Goal: Transaction & Acquisition: Purchase product/service

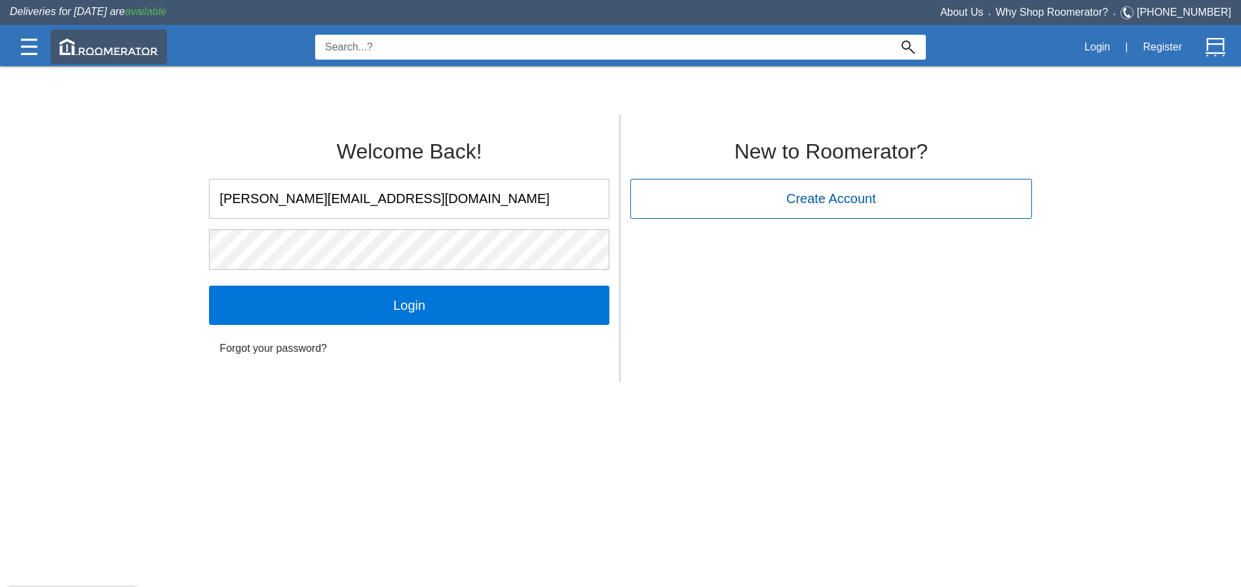
click at [133, 50] on img at bounding box center [109, 47] width 98 height 16
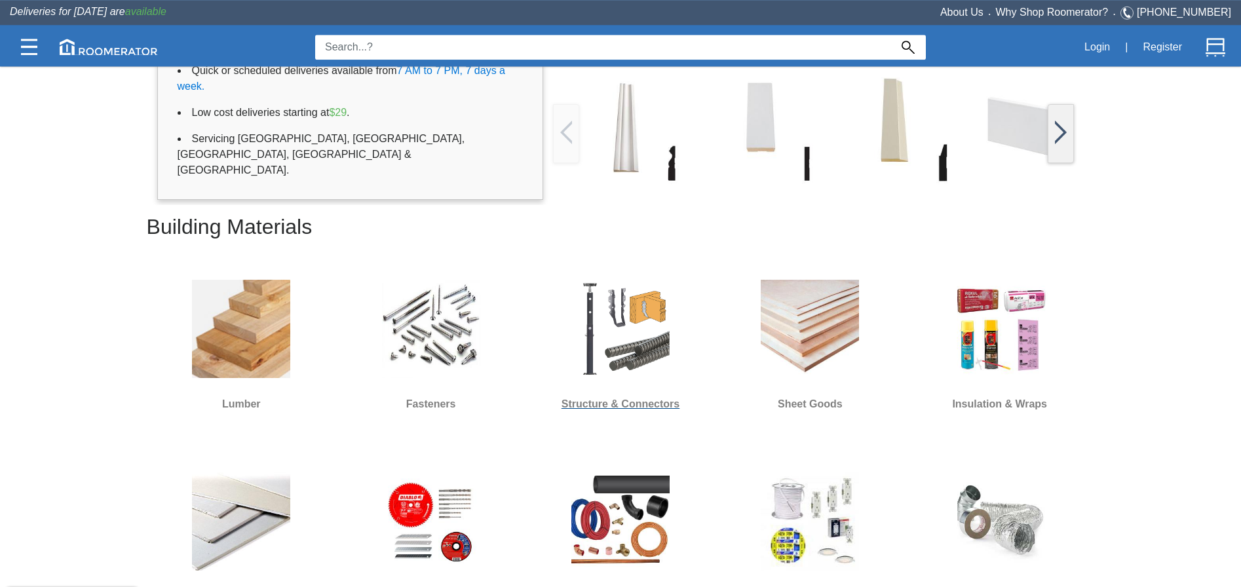
scroll to position [334, 0]
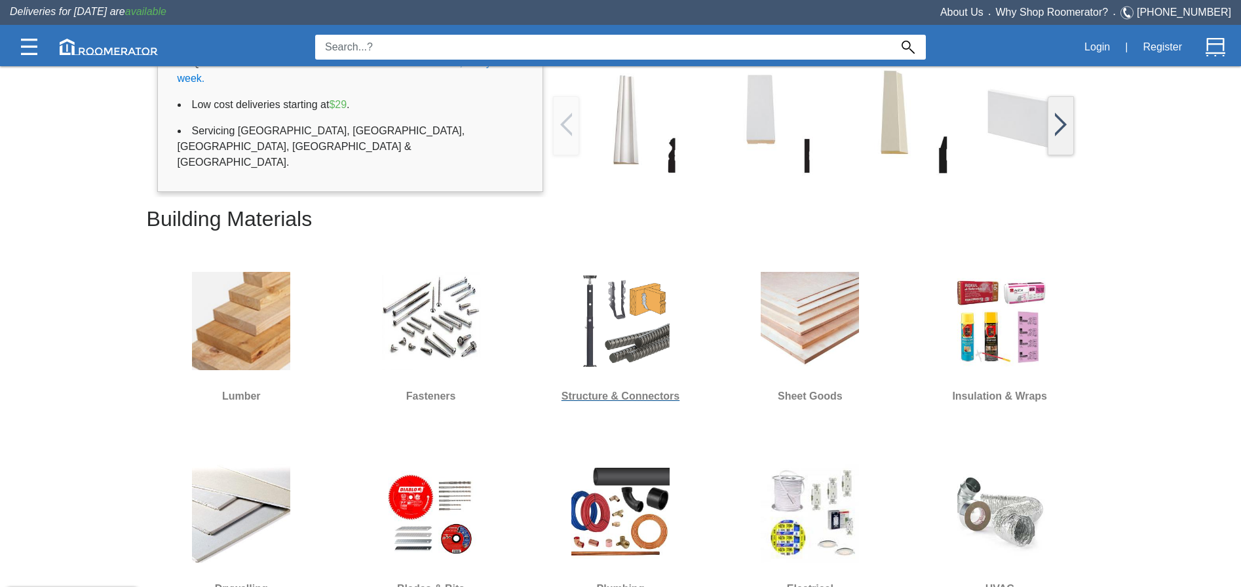
click at [647, 300] on img at bounding box center [620, 321] width 98 height 98
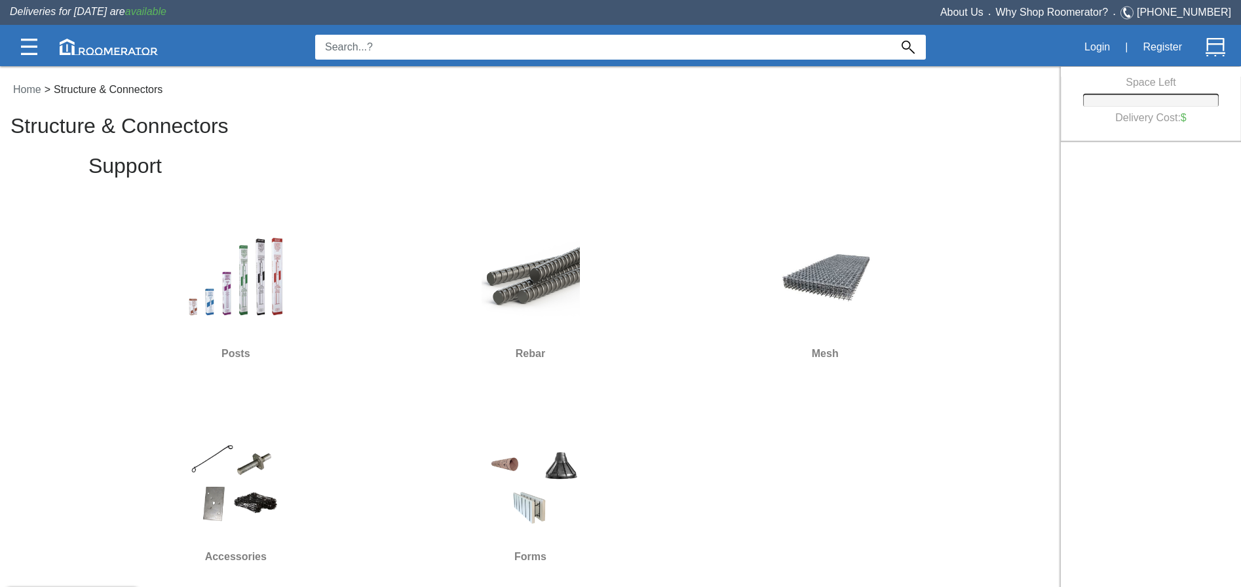
click at [296, 298] on div at bounding box center [236, 279] width 284 height 118
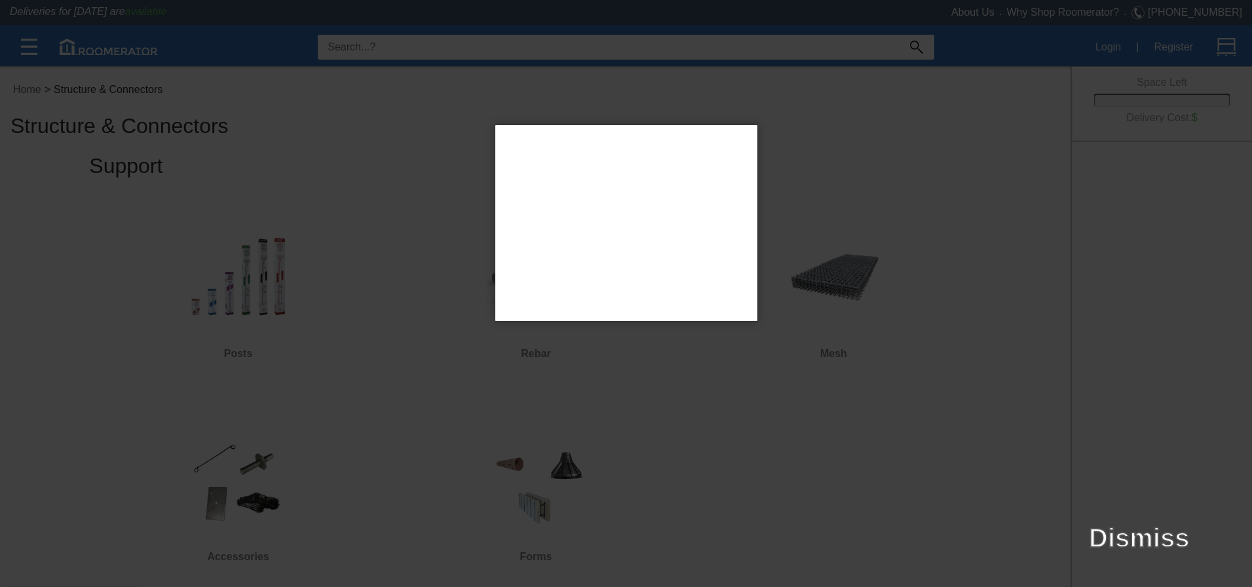
type input "L4X"
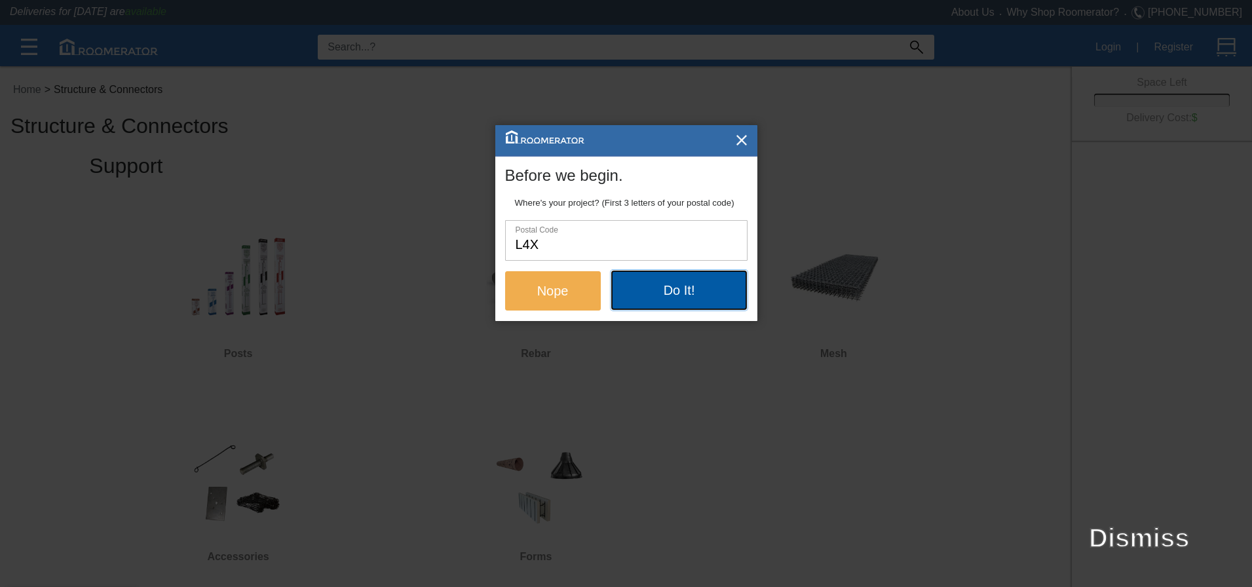
click at [645, 288] on button "Do It!" at bounding box center [679, 290] width 136 height 39
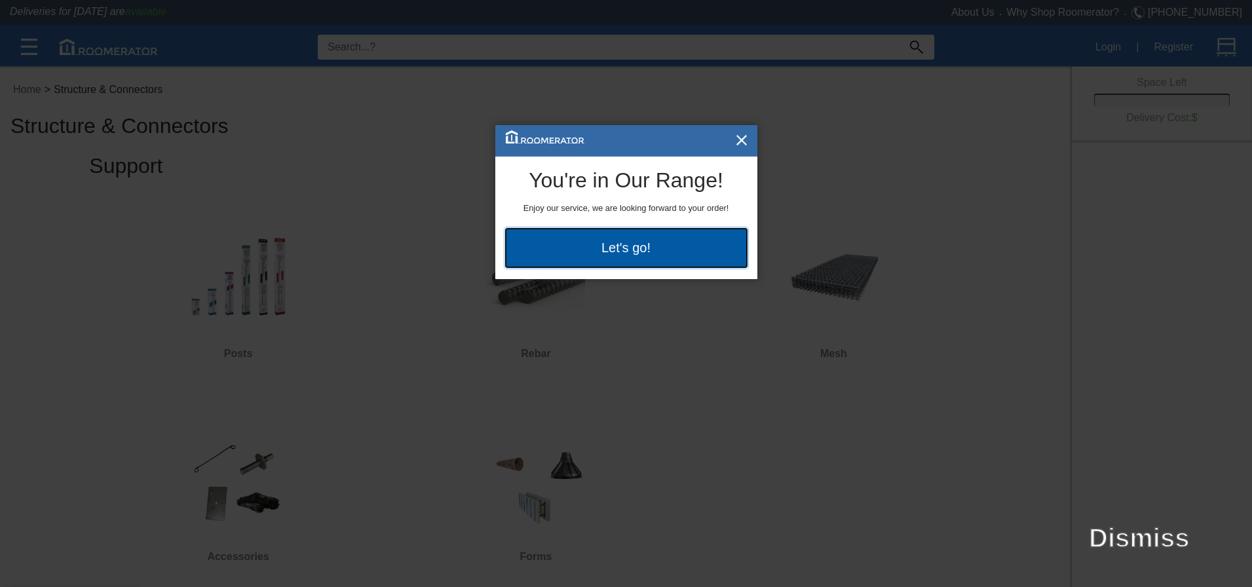
drag, startPoint x: 678, startPoint y: 248, endPoint x: 703, endPoint y: 219, distance: 38.5
click at [678, 247] on button "Let's go!" at bounding box center [626, 247] width 242 height 39
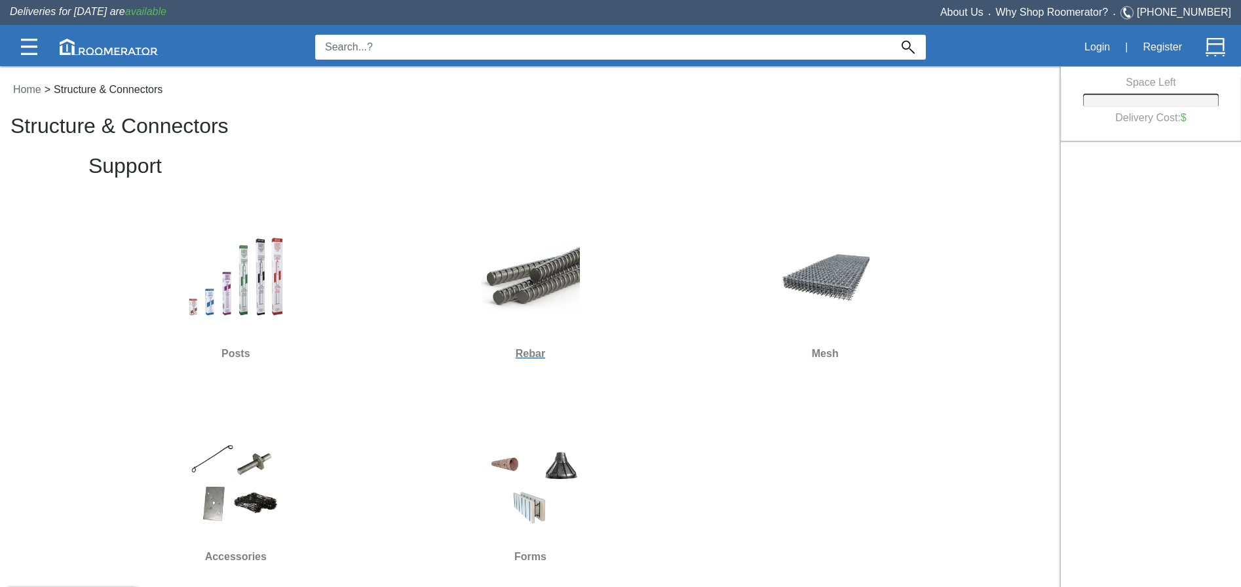
click at [533, 281] on img at bounding box center [531, 278] width 98 height 98
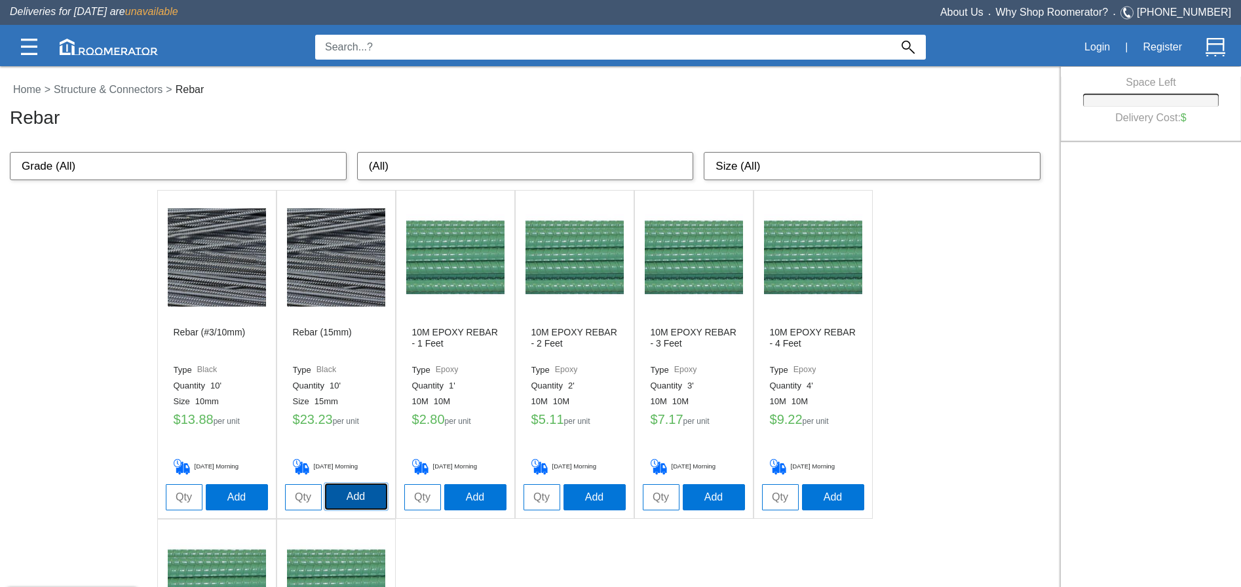
click at [370, 499] on button "Add" at bounding box center [356, 497] width 62 height 26
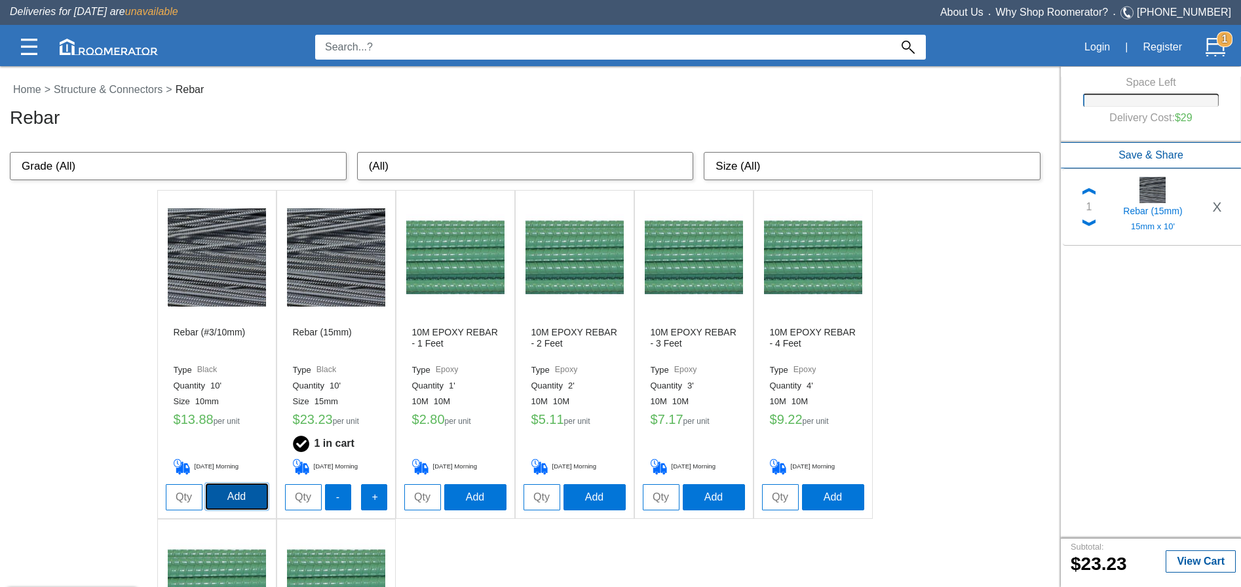
click at [258, 497] on button "Add" at bounding box center [237, 497] width 62 height 26
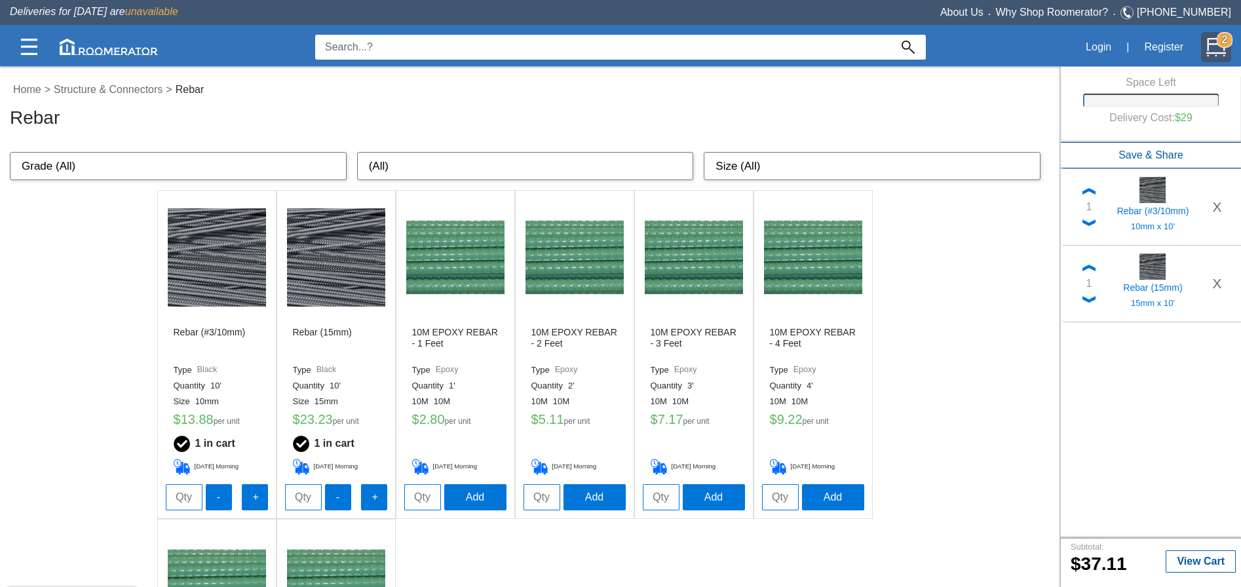
click at [1217, 41] on strong "2" at bounding box center [1225, 40] width 16 height 16
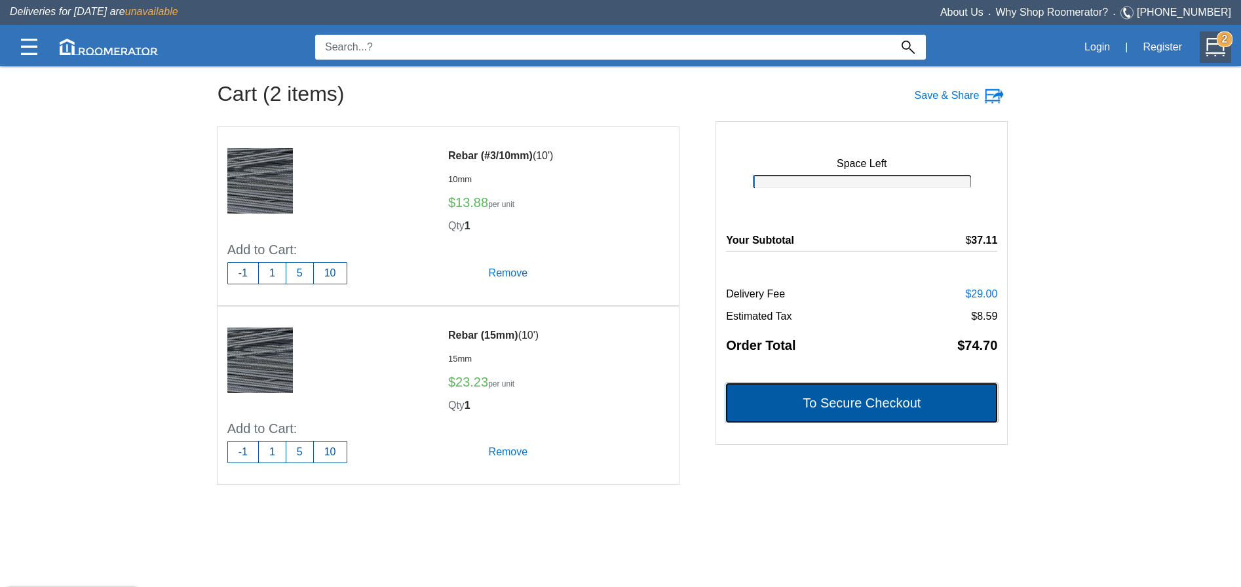
click at [822, 405] on button "To Secure Checkout" at bounding box center [861, 402] width 271 height 39
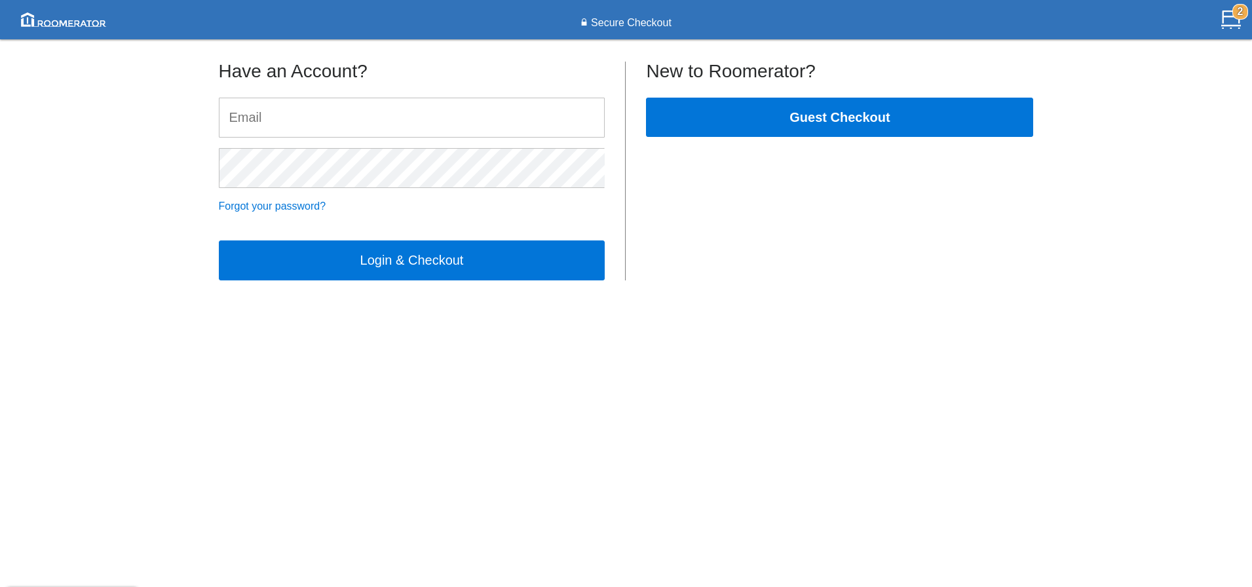
type input "[PERSON_NAME][EMAIL_ADDRESS][DOMAIN_NAME]"
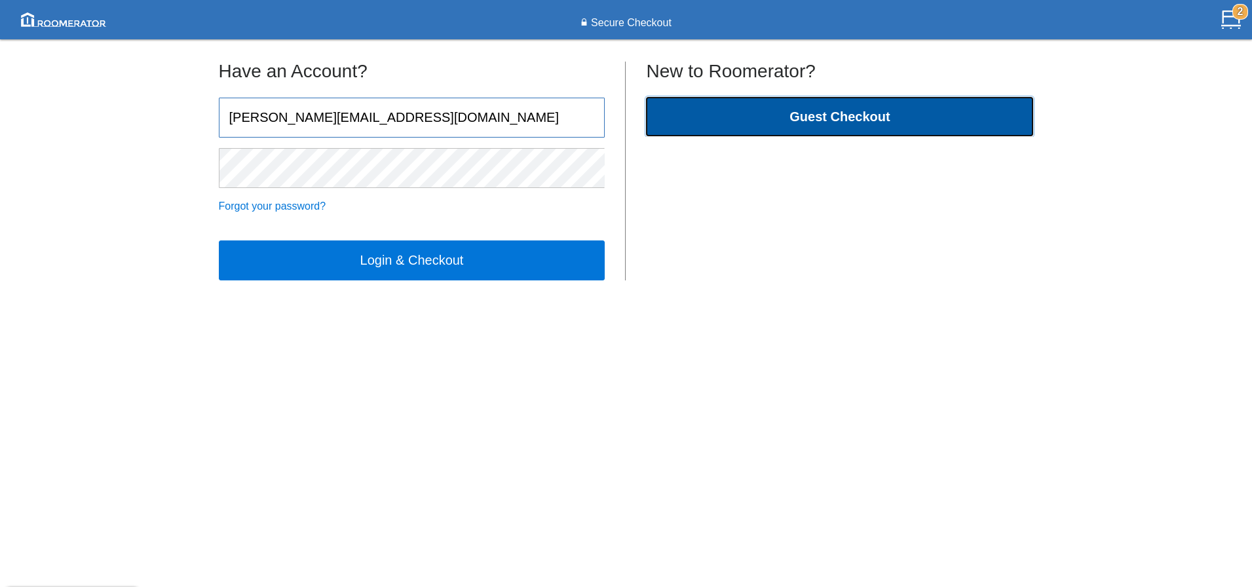
click at [843, 126] on button "Guest Checkout" at bounding box center [839, 116] width 387 height 39
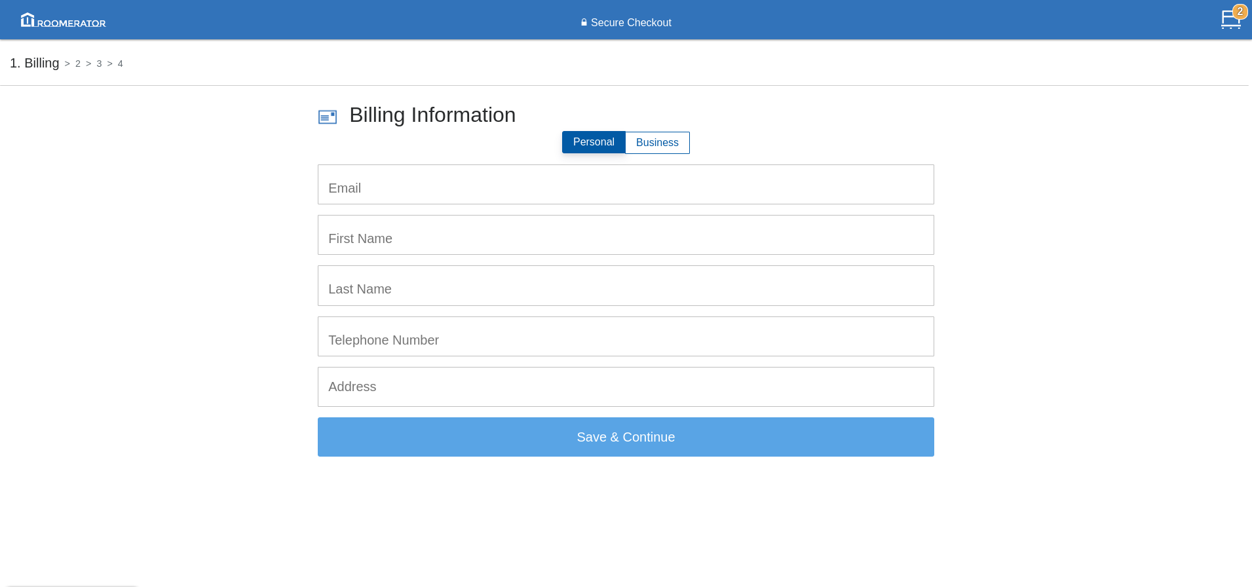
click at [69, 27] on img at bounding box center [63, 20] width 94 height 24
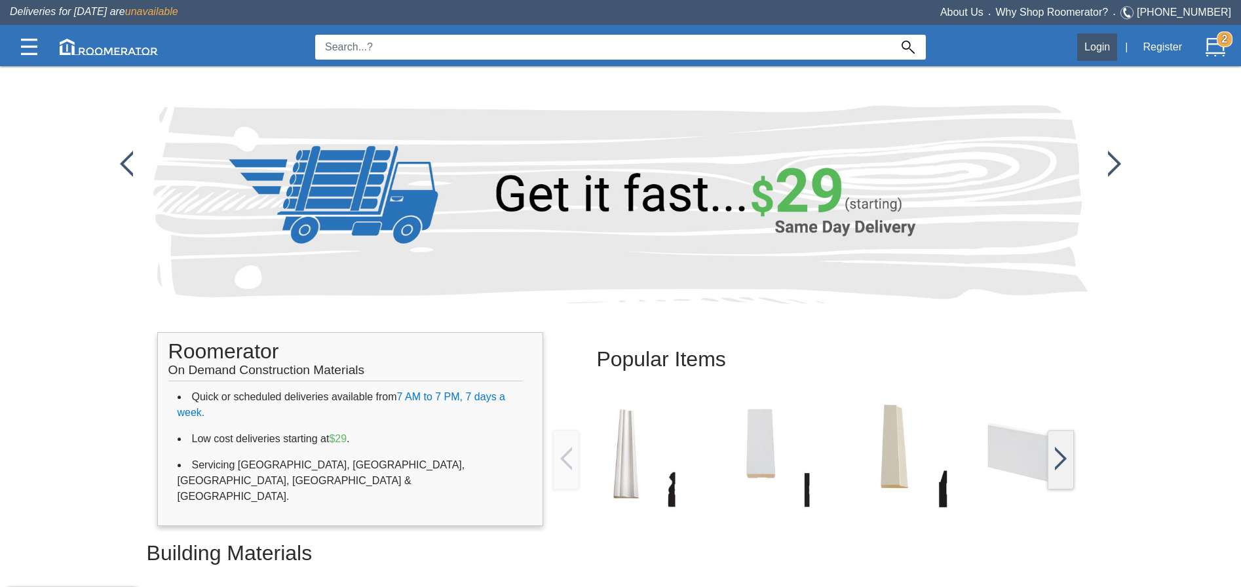
click at [1083, 50] on button "Login" at bounding box center [1097, 47] width 40 height 28
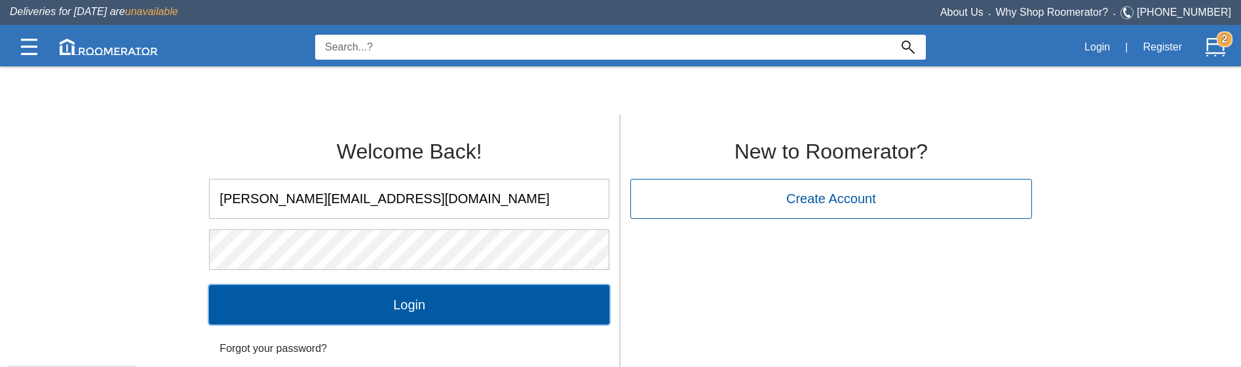
click at [448, 309] on input "Login" at bounding box center [409, 304] width 400 height 39
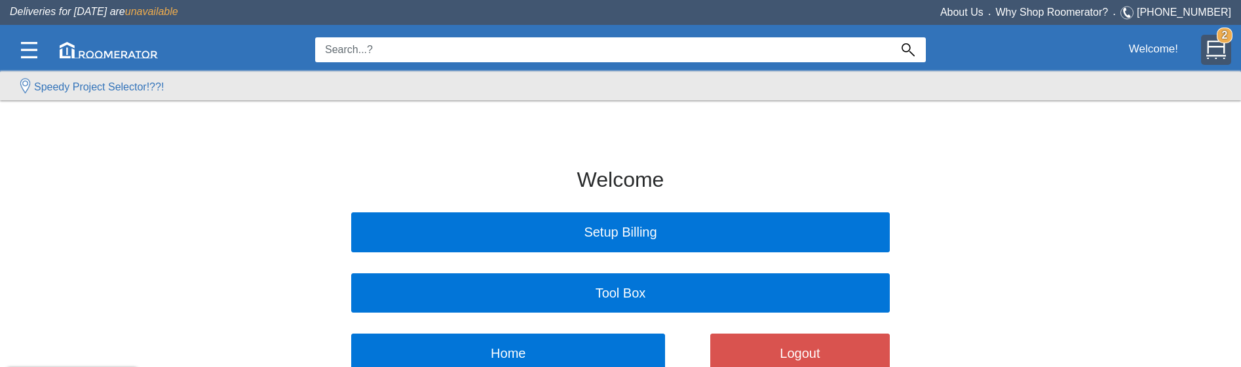
click at [1216, 56] on img at bounding box center [1217, 50] width 20 height 20
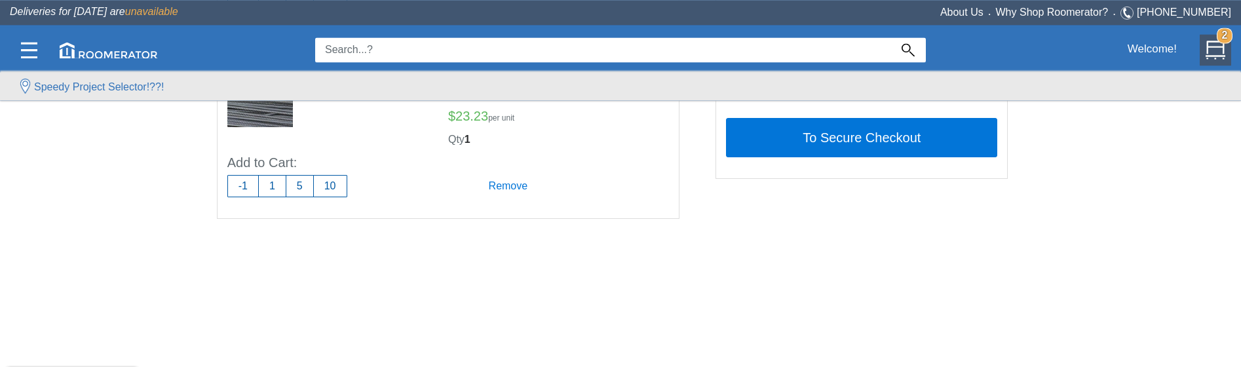
scroll to position [267, 0]
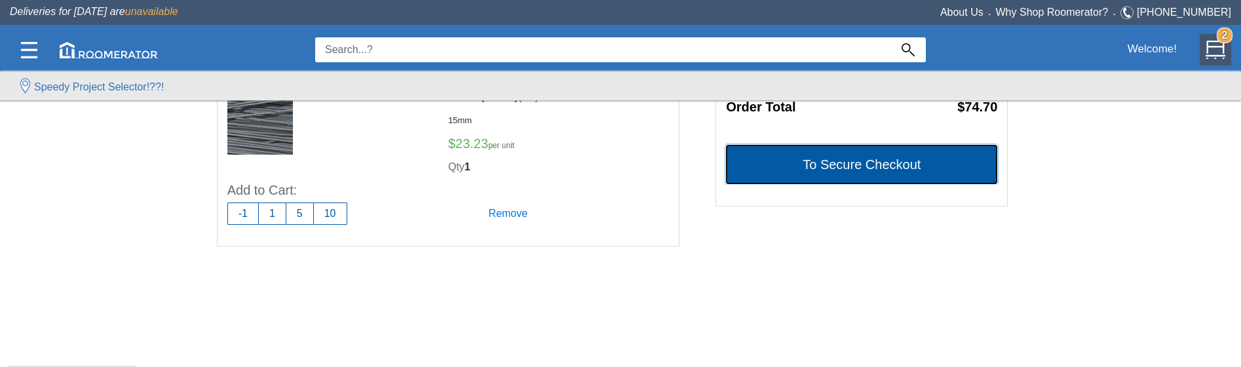
click at [828, 168] on button "To Secure Checkout" at bounding box center [861, 164] width 271 height 39
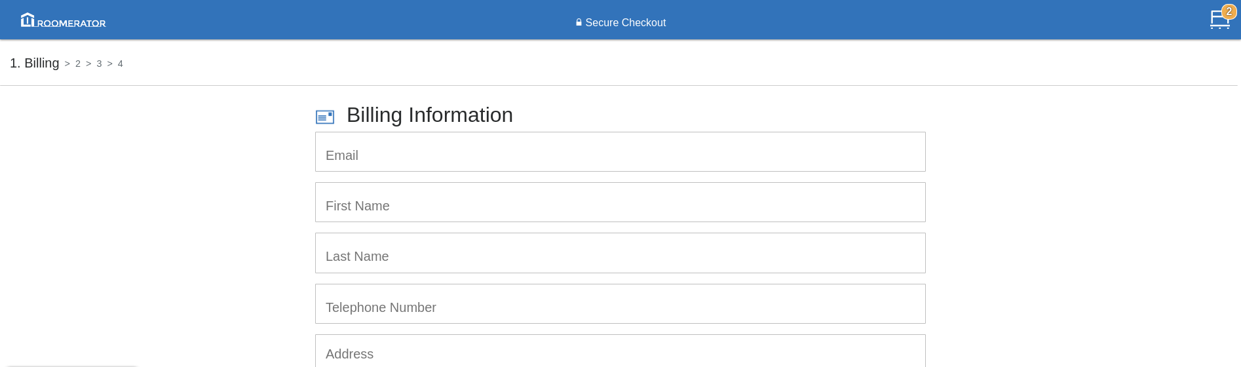
click at [75, 27] on img at bounding box center [63, 20] width 94 height 24
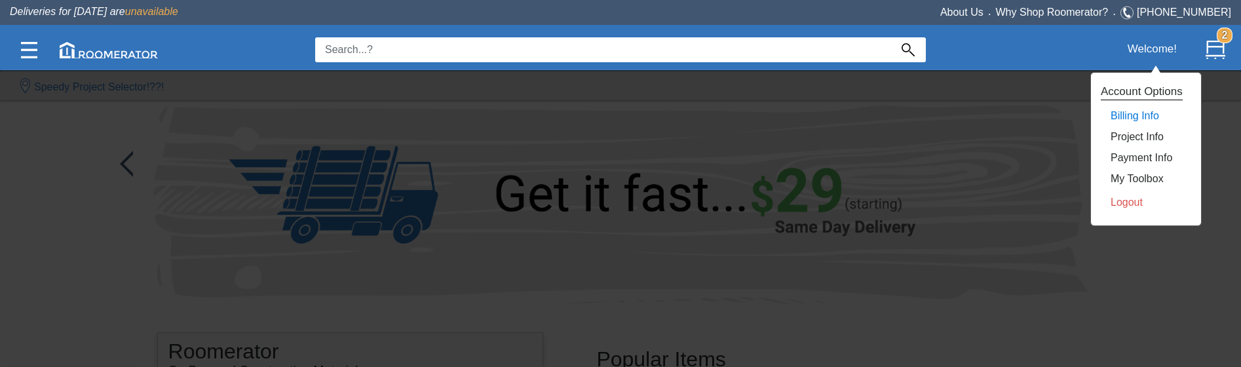
click at [1129, 115] on link "Billing Info" at bounding box center [1135, 115] width 48 height 11
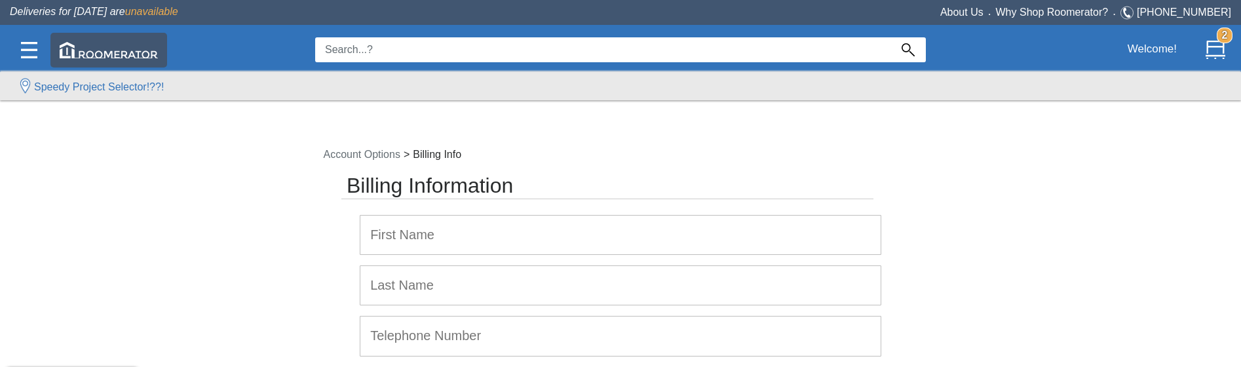
click at [81, 43] on img at bounding box center [109, 50] width 98 height 16
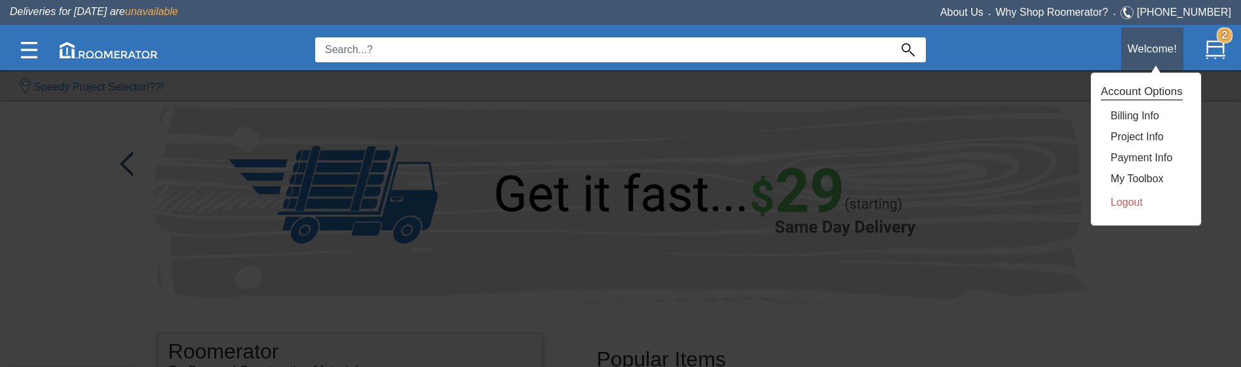
click at [1144, 45] on div "Welcome!" at bounding box center [1152, 50] width 62 height 45
click at [1122, 200] on link "Logout" at bounding box center [1127, 202] width 32 height 11
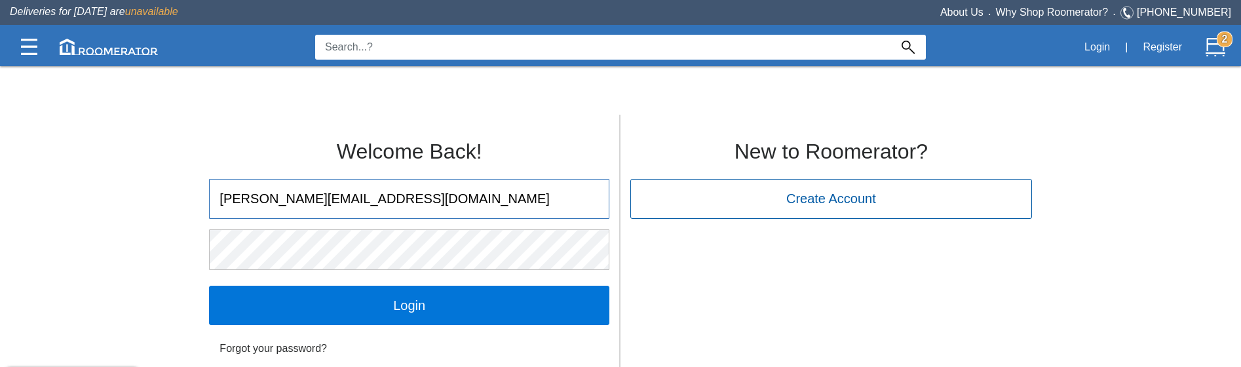
click at [210, 180] on div at bounding box center [210, 180] width 0 height 0
type input "[PERSON_NAME][EMAIL_ADDRESS][DOMAIN_NAME]"
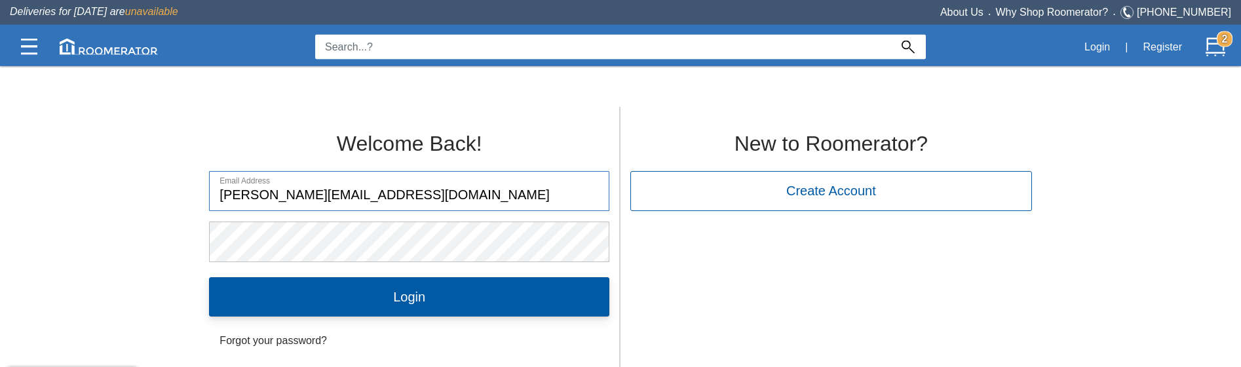
scroll to position [13, 0]
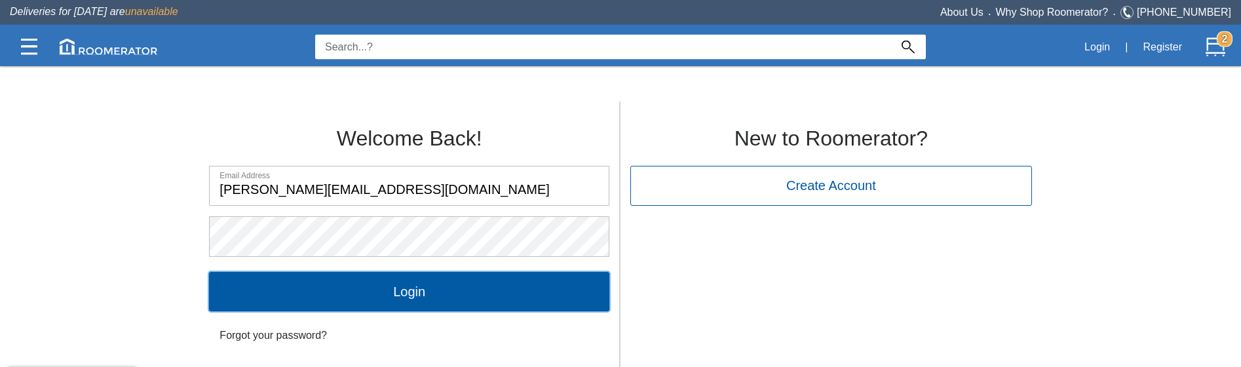
click at [393, 287] on input "Login" at bounding box center [409, 291] width 400 height 39
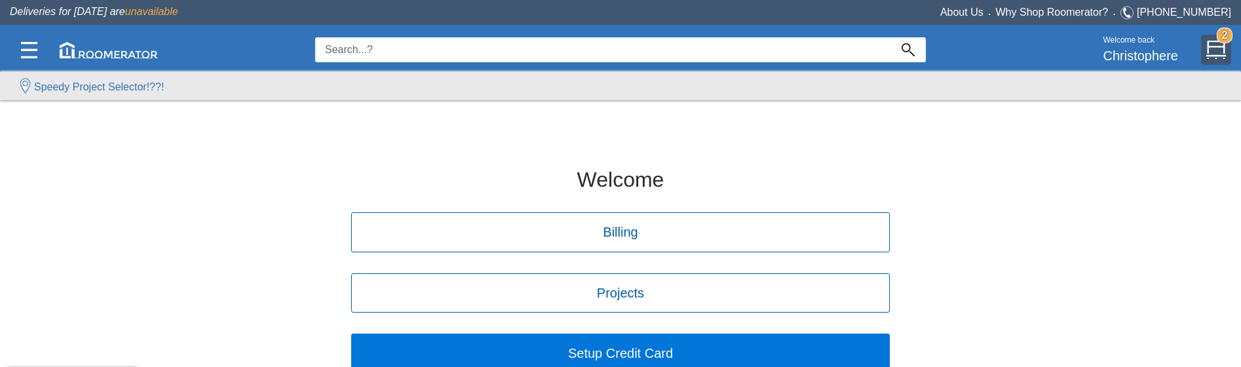
click at [1208, 58] on img at bounding box center [1217, 50] width 20 height 20
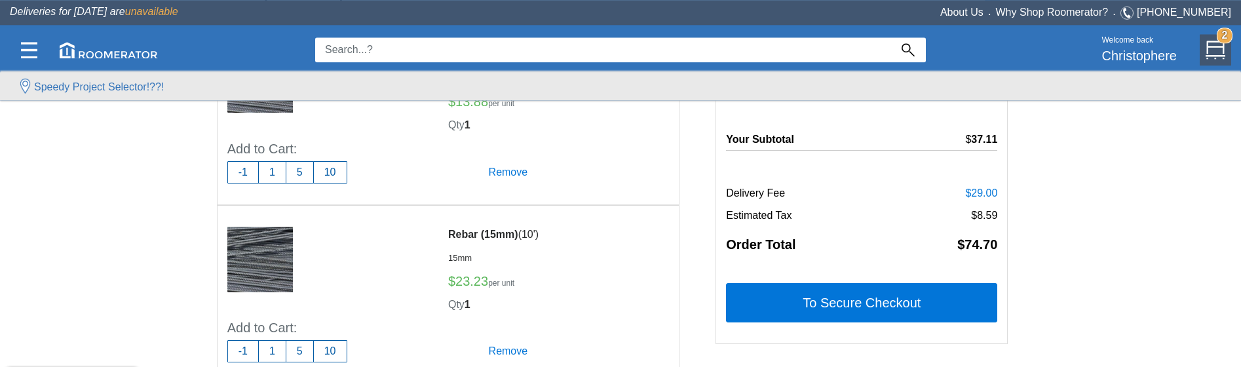
scroll to position [201, 0]
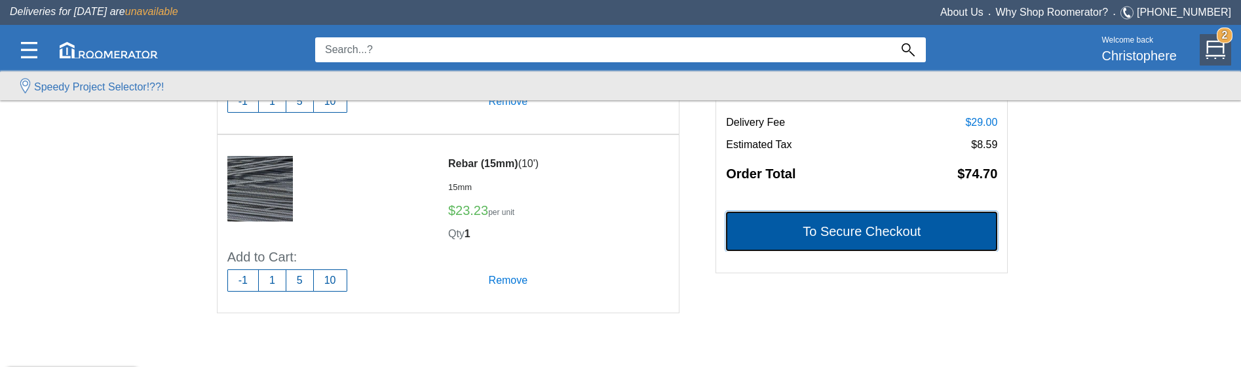
click at [895, 233] on button "To Secure Checkout" at bounding box center [861, 231] width 271 height 39
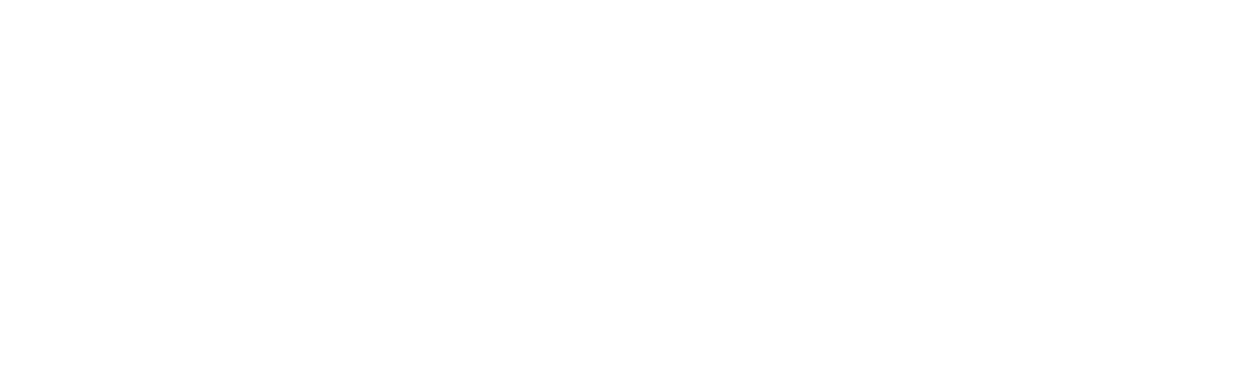
scroll to position [0, 0]
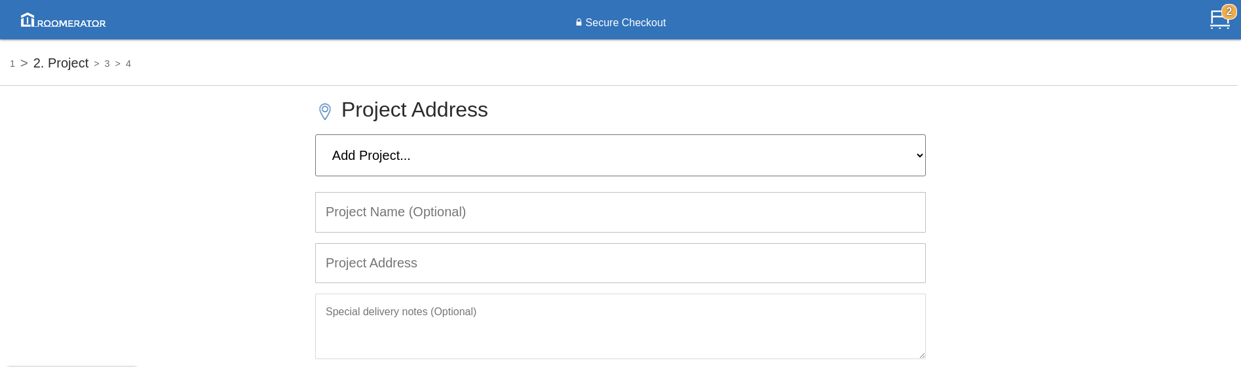
select select "The queen"
click option "The queen" at bounding box center [0, 0] width 0 height 0
type input "The queen"
type input "[STREET_ADDRESS]"
click at [964, 208] on div "Project Address Add Project... The queen 1 The queen The queen Bulk payment Bul…" at bounding box center [620, 262] width 1241 height 343
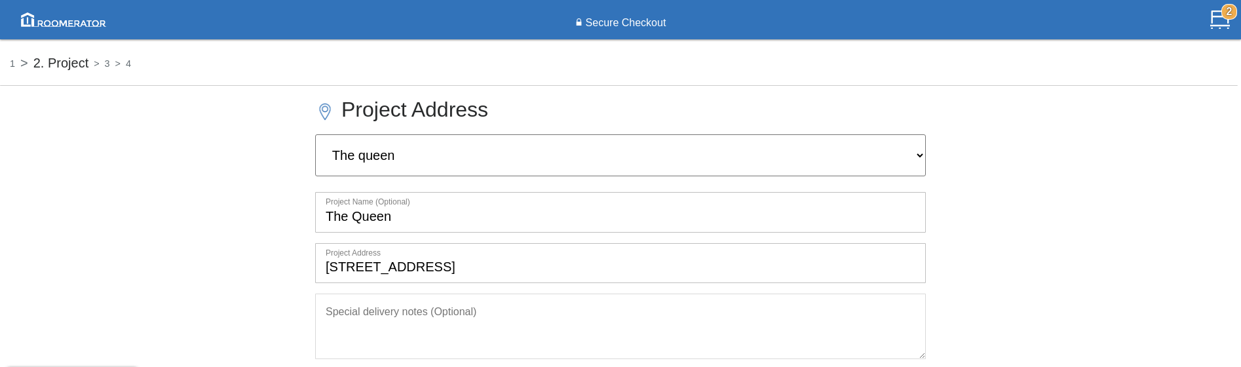
scroll to position [203, 0]
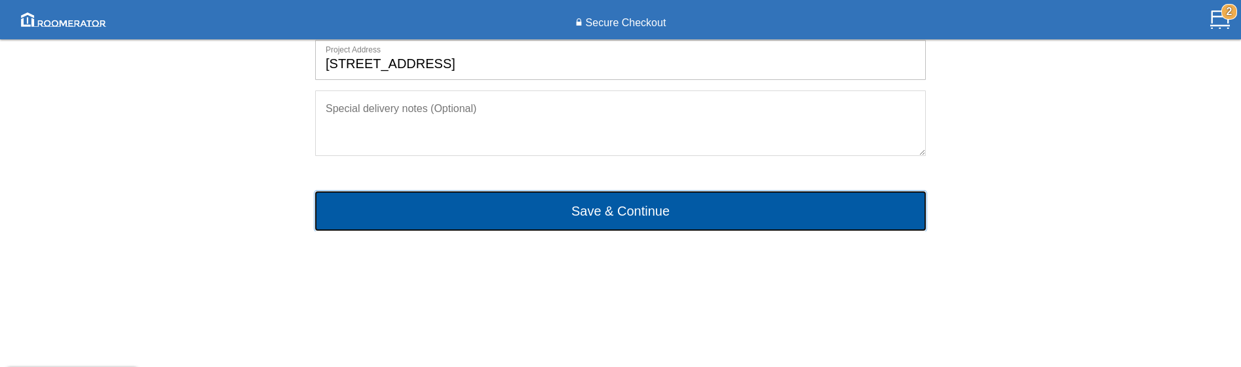
click at [532, 210] on button "Save & Continue" at bounding box center [620, 210] width 611 height 39
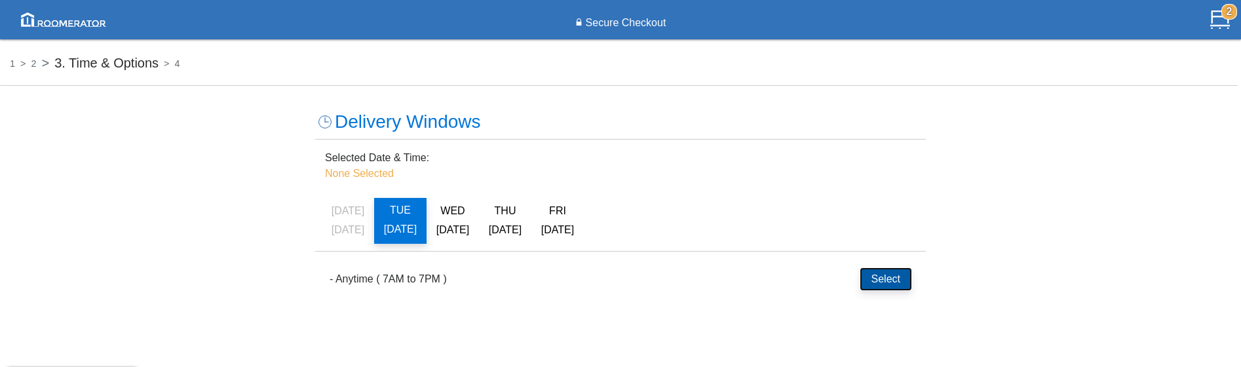
click at [880, 277] on button "Select" at bounding box center [886, 279] width 51 height 22
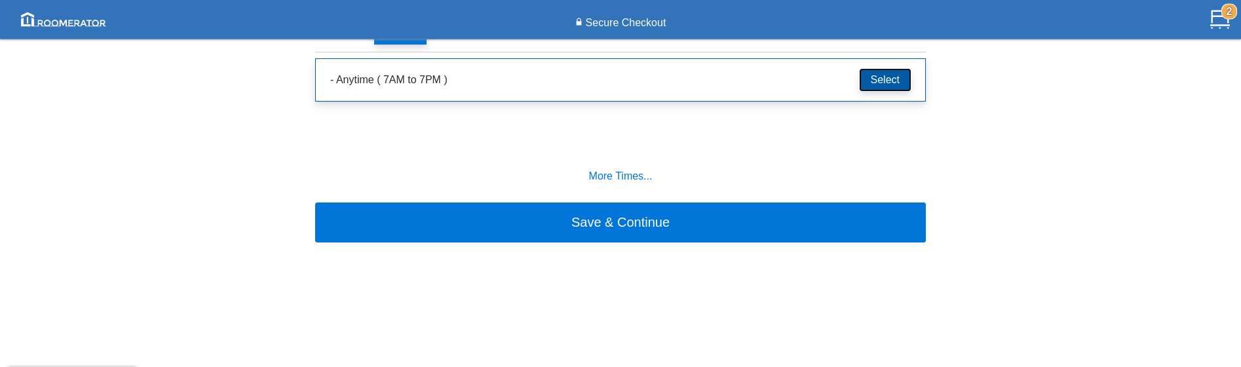
scroll to position [201, 0]
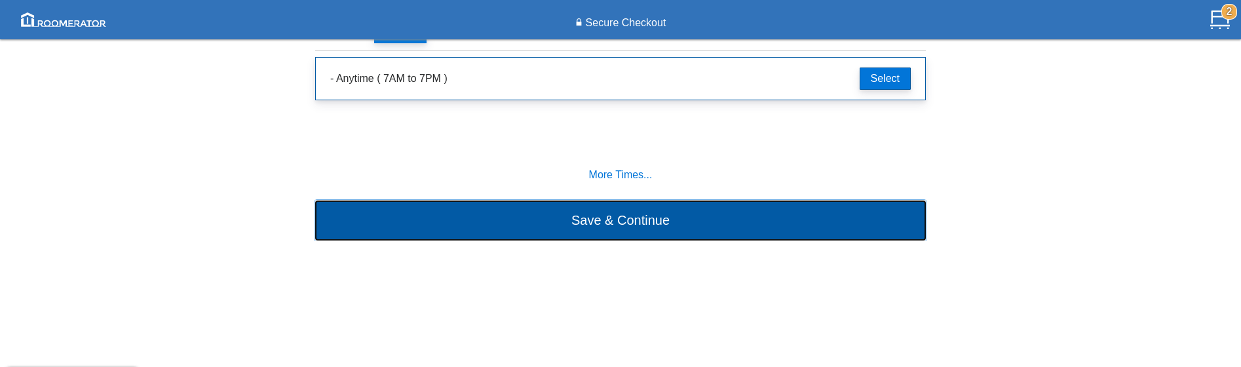
click at [611, 226] on button "Save & Continue" at bounding box center [620, 220] width 611 height 39
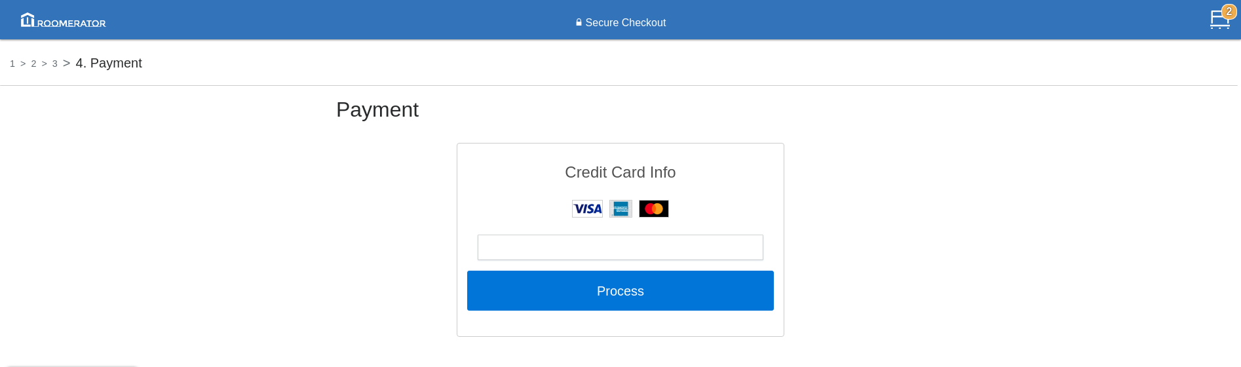
click at [96, 239] on div "Payment Credit Card Info Process" at bounding box center [620, 214] width 1241 height 246
click at [16, 61] on h5 "2" at bounding box center [25, 63] width 21 height 14
select select "Add Project..."
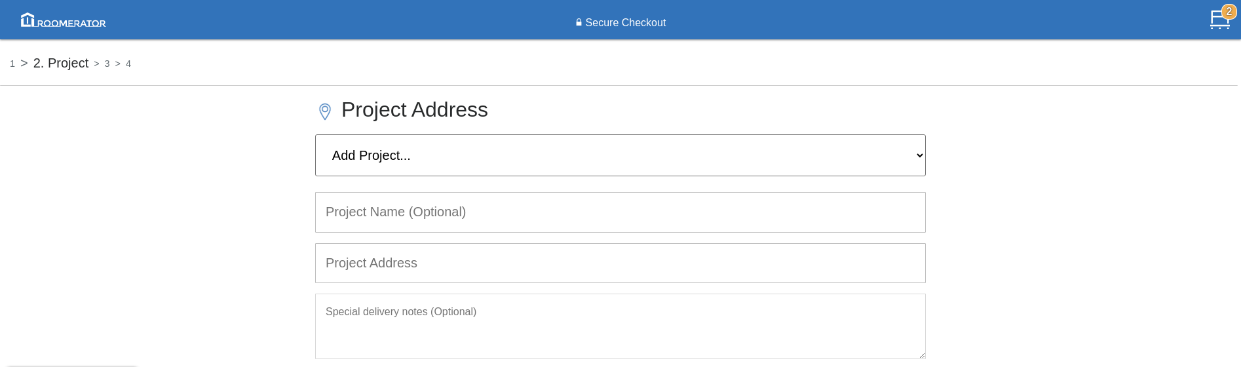
click at [16, 63] on h5 "2. Project" at bounding box center [51, 63] width 73 height 14
click at [47, 34] on div at bounding box center [63, 19] width 117 height 35
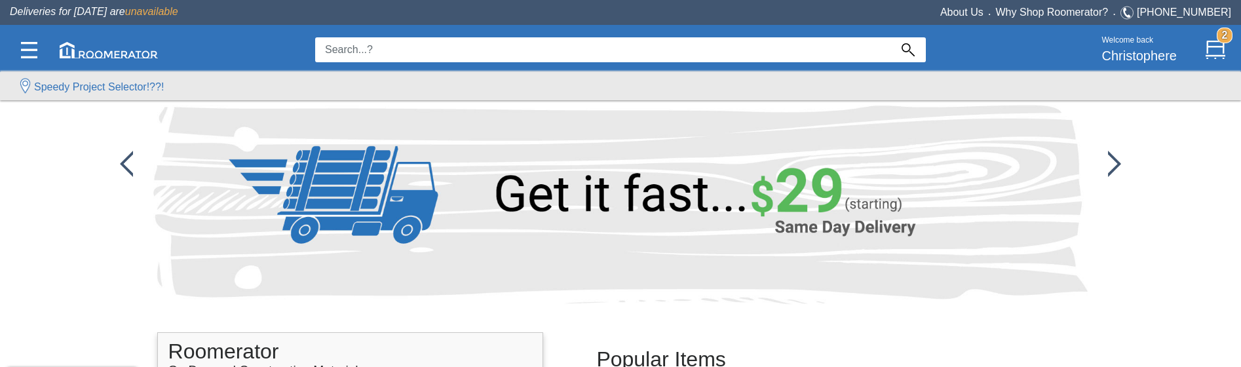
click at [50, 22] on div "Deliveries for [DATE] are unavailable About Us • Why Shop Roomerator? • [PHONE_…" at bounding box center [620, 12] width 1241 height 25
click at [385, 51] on input at bounding box center [602, 49] width 575 height 25
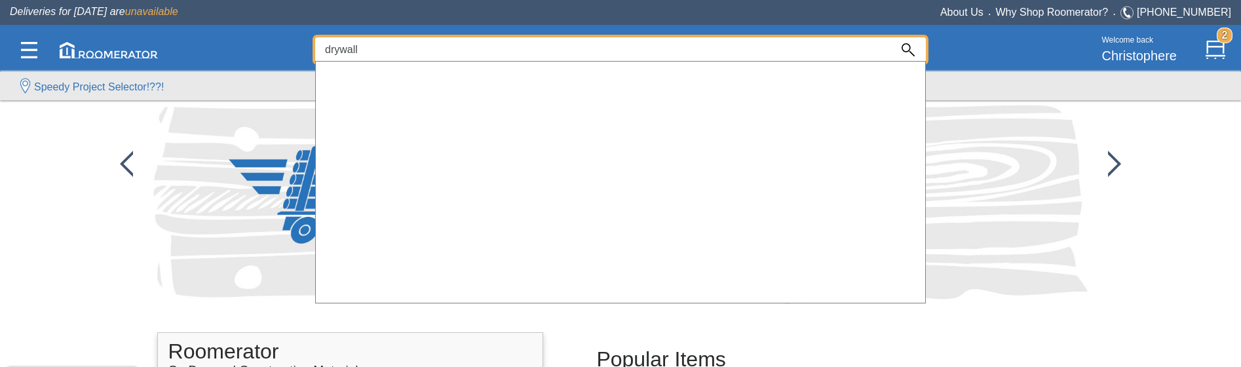
click at [425, 49] on input "drywall" at bounding box center [602, 49] width 575 height 25
click at [404, 51] on input "drywall" at bounding box center [602, 49] width 575 height 25
click at [403, 48] on input "drywall" at bounding box center [602, 49] width 575 height 25
type input "d"
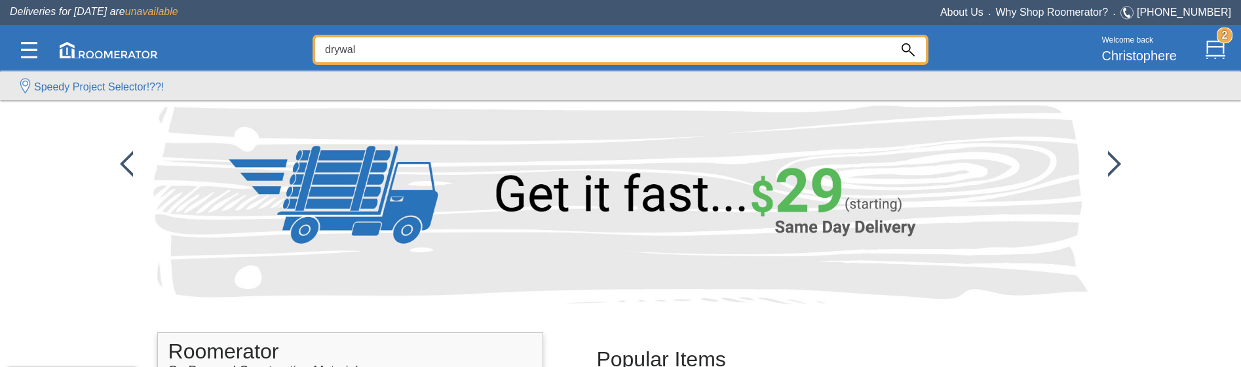
type input "drywall"
